Goal: Task Accomplishment & Management: Manage account settings

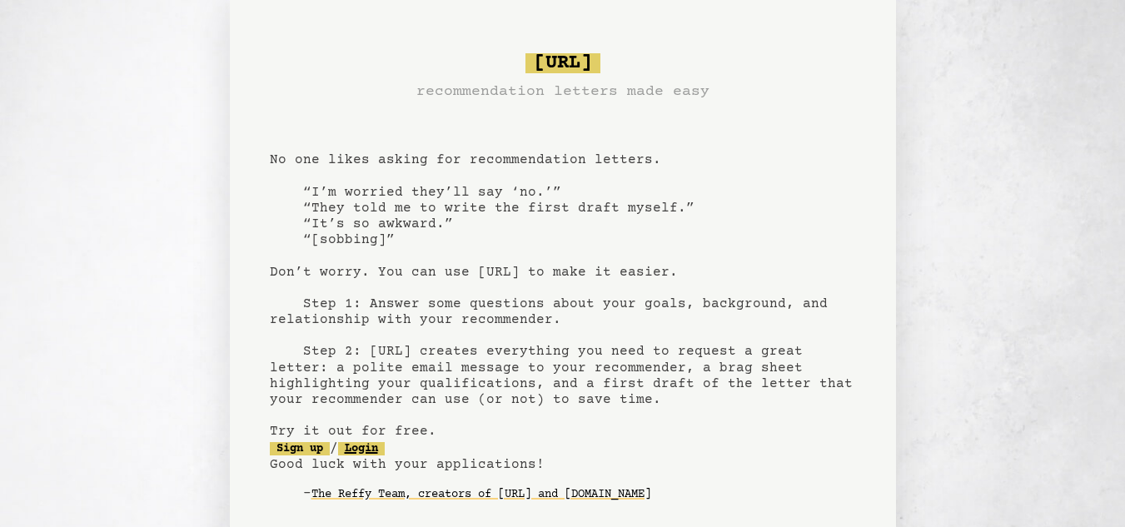
click at [377, 448] on link "Login" at bounding box center [361, 448] width 47 height 13
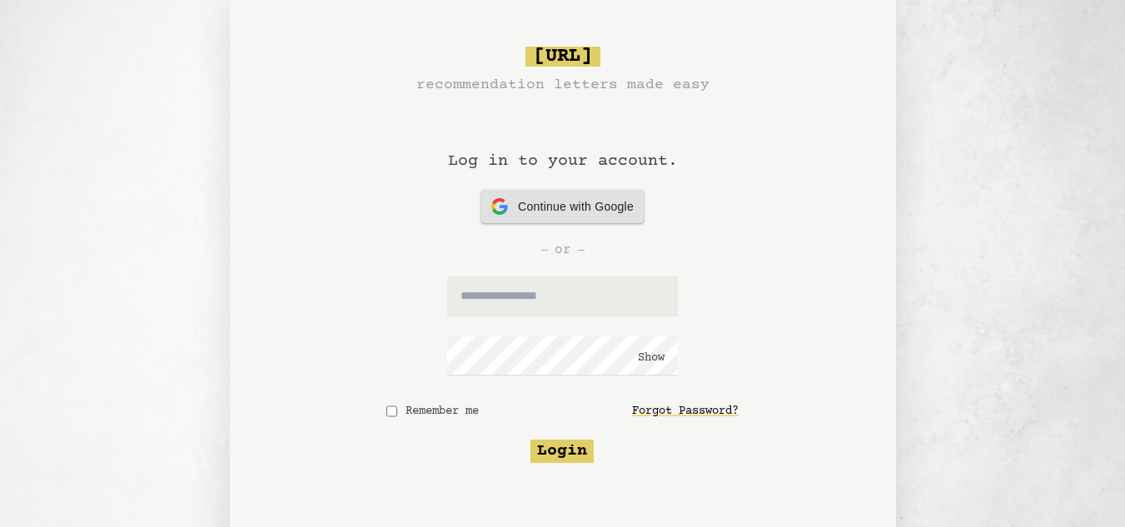
click at [533, 211] on span "Continue with Google" at bounding box center [576, 206] width 116 height 17
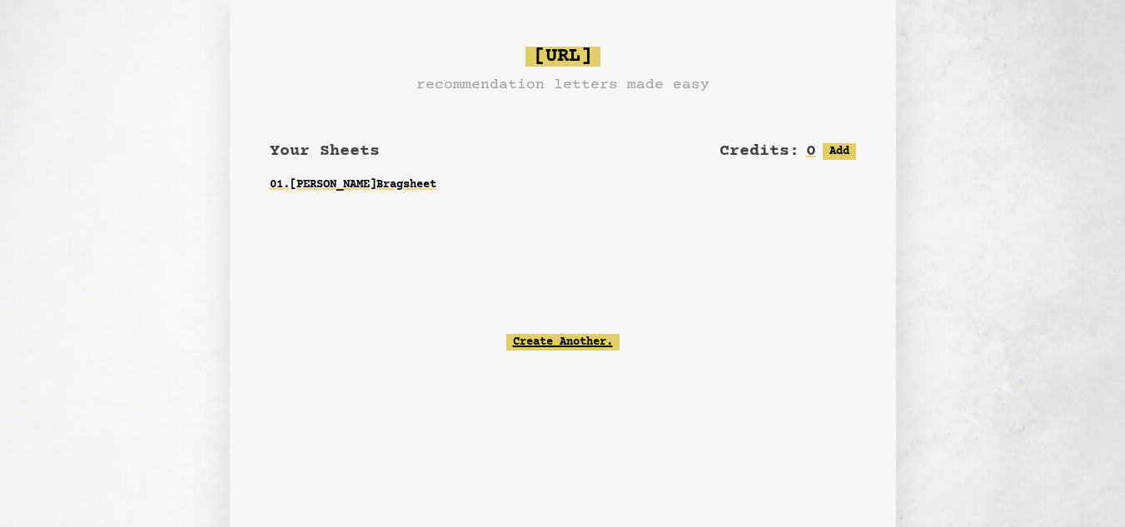
click at [521, 341] on link "Create Another." at bounding box center [562, 342] width 113 height 17
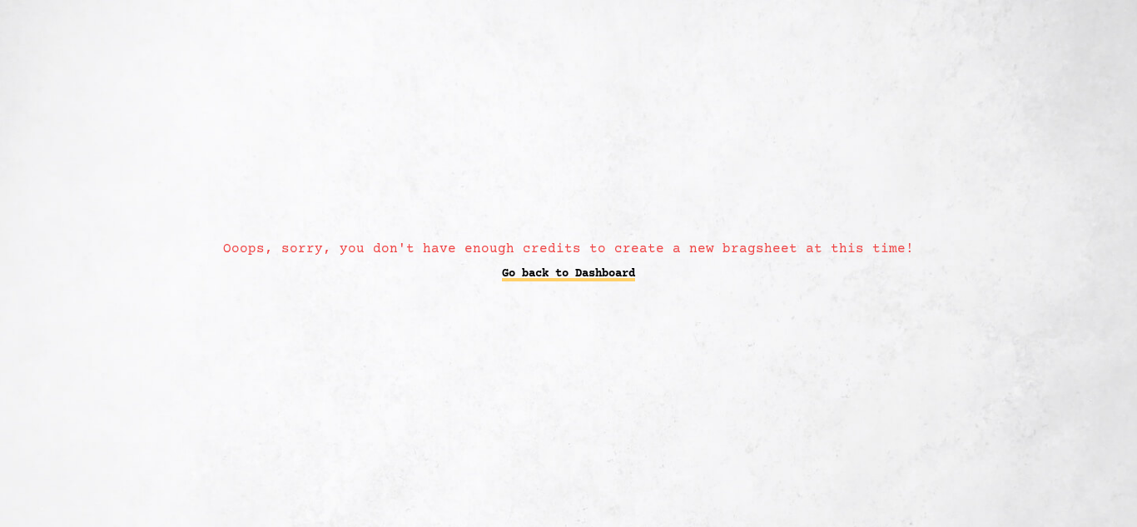
click at [515, 278] on link "Go back to Dashboard" at bounding box center [568, 274] width 133 height 30
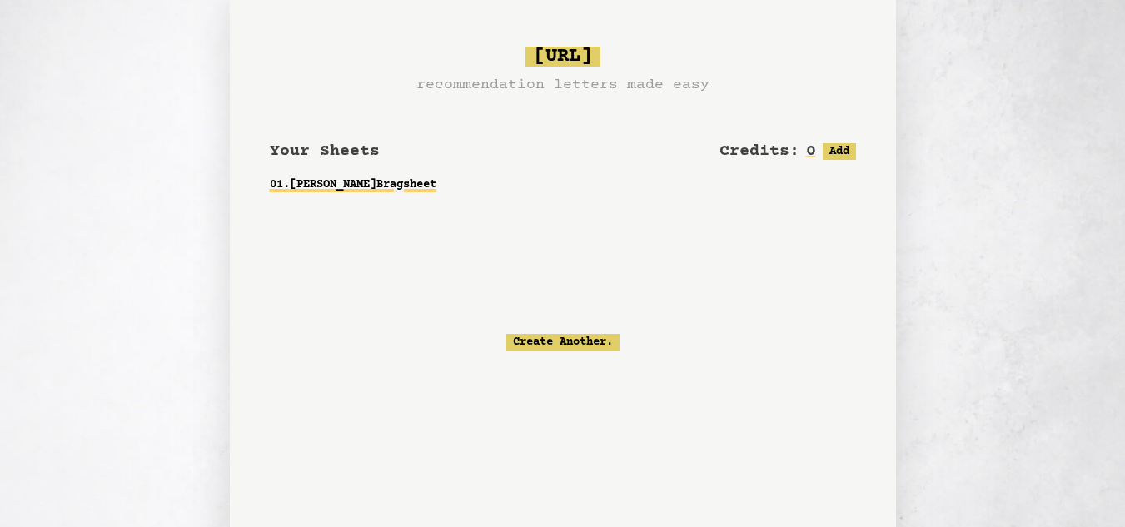
click at [439, 185] on link "01 . Miss Unen Ameji Bragsheet" at bounding box center [563, 185] width 586 height 30
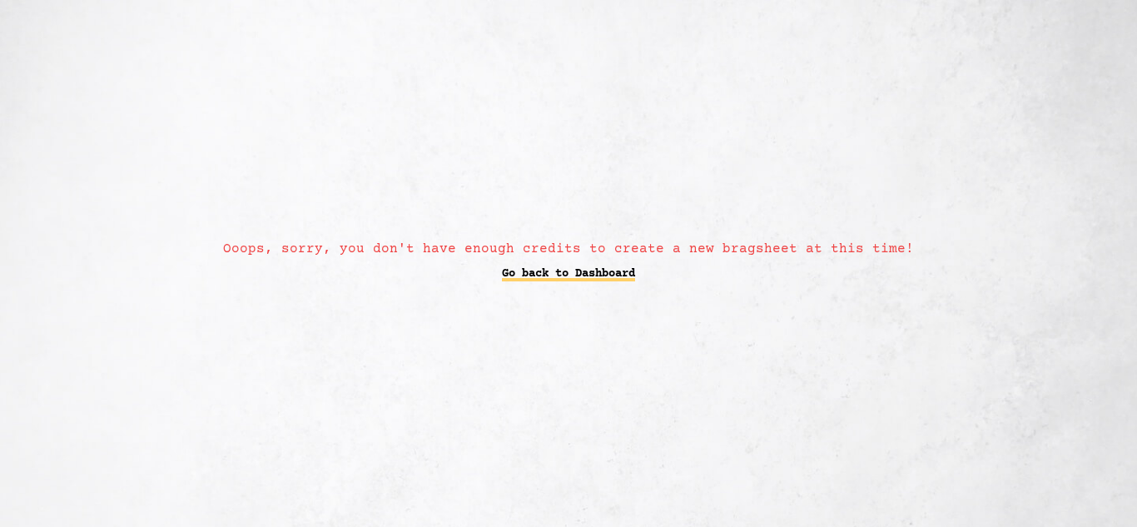
click at [547, 279] on link "Go back to Dashboard" at bounding box center [568, 274] width 133 height 30
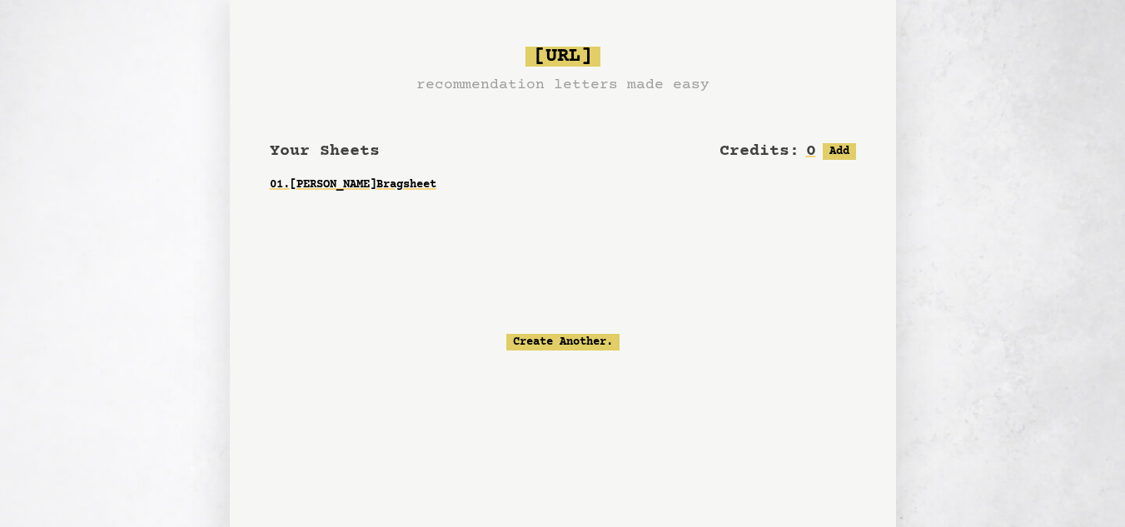
scroll to position [151, 0]
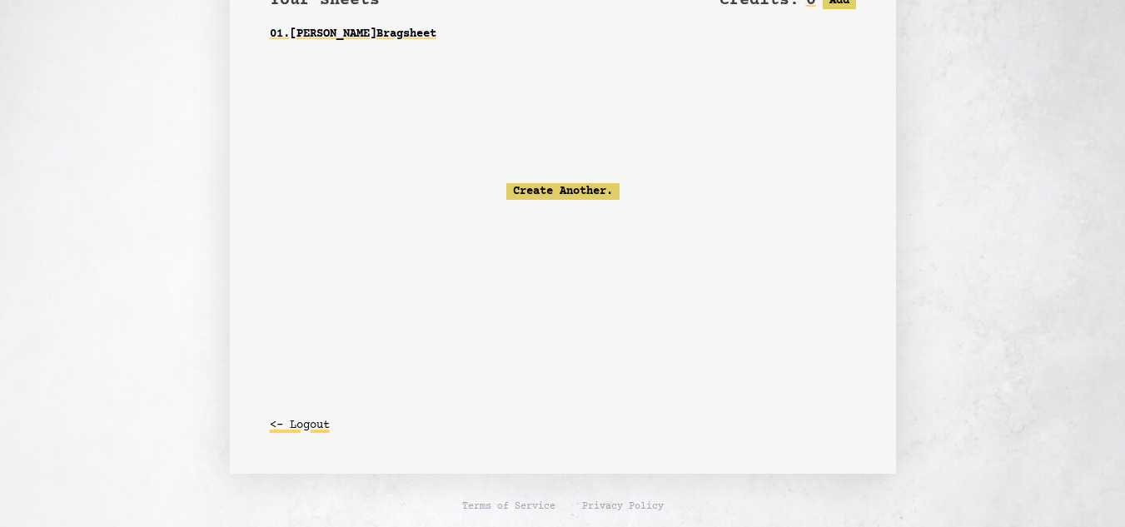
click at [310, 426] on button "<- Logout" at bounding box center [300, 426] width 60 height 30
click at [306, 422] on button "<- Logout" at bounding box center [300, 426] width 60 height 30
click at [311, 428] on button "<- Logout" at bounding box center [300, 426] width 60 height 30
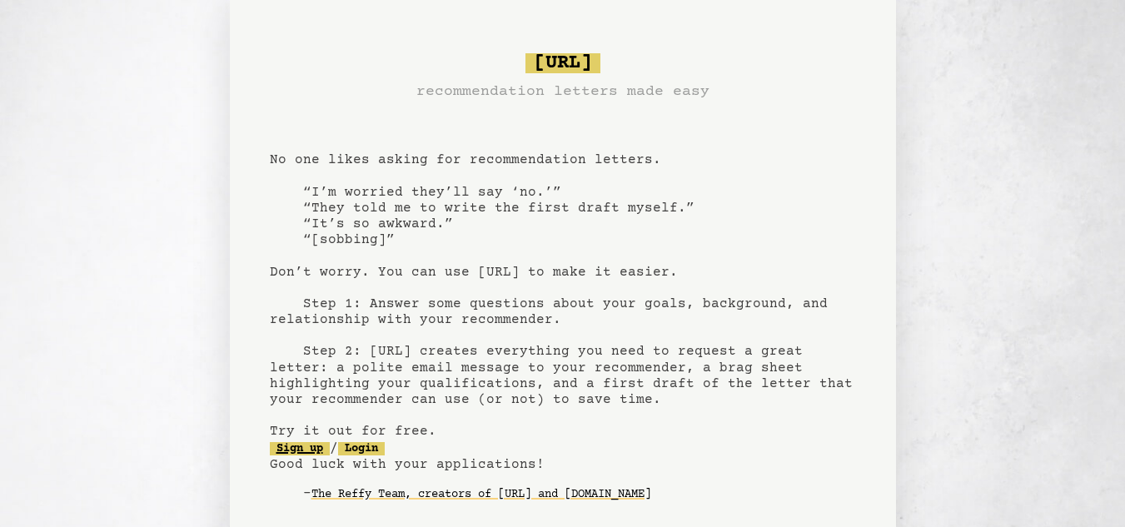
click at [293, 449] on link "Sign up" at bounding box center [300, 448] width 60 height 13
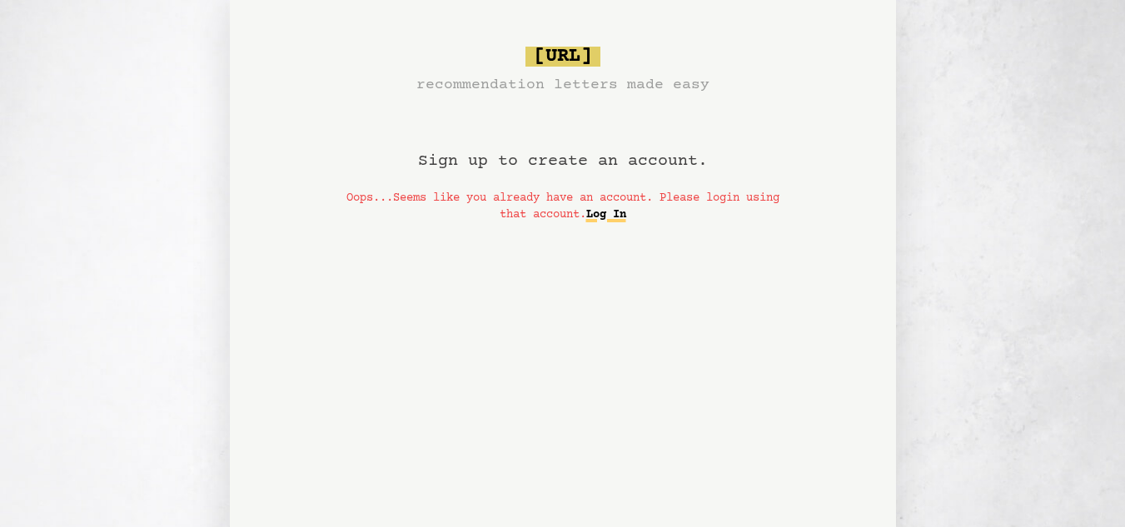
click at [620, 213] on link "Log In" at bounding box center [606, 215] width 40 height 27
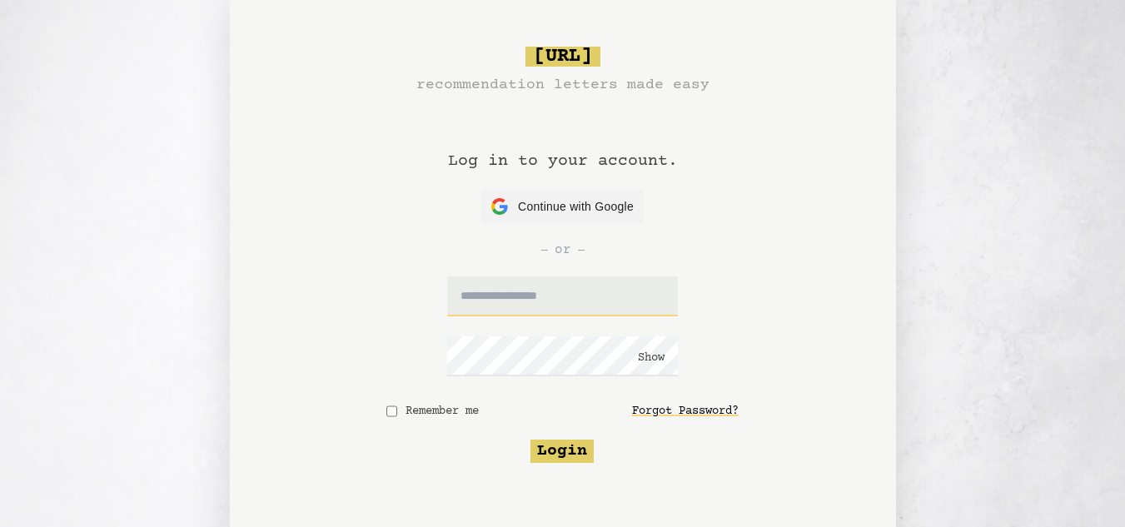
click at [501, 294] on input "text" at bounding box center [562, 296] width 231 height 40
click at [501, 295] on input "text" at bounding box center [562, 296] width 231 height 40
paste input "**********"
type input "**********"
click at [544, 443] on button "Login" at bounding box center [561, 451] width 63 height 23
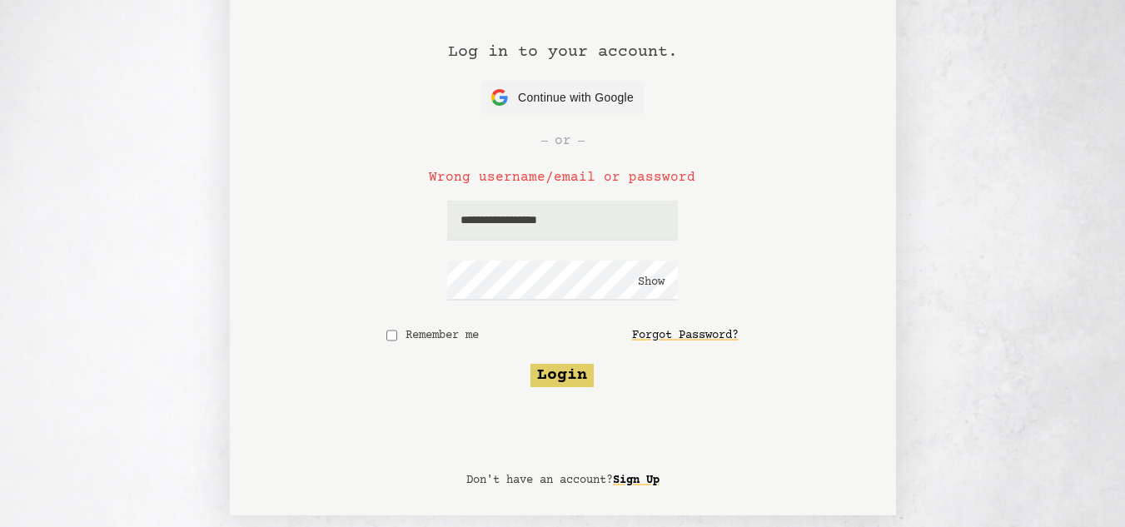
scroll to position [107, 0]
click at [635, 483] on link "Sign Up" at bounding box center [636, 482] width 47 height 27
